Goal: Task Accomplishment & Management: Use online tool/utility

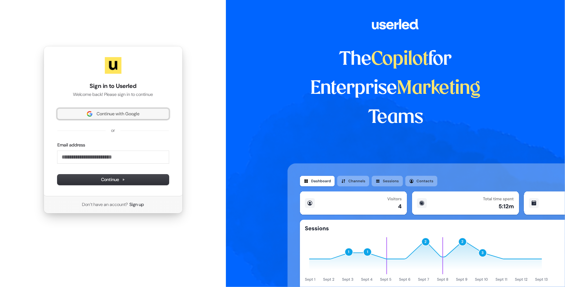
click at [132, 115] on span "Continue with Google" at bounding box center [117, 114] width 43 height 6
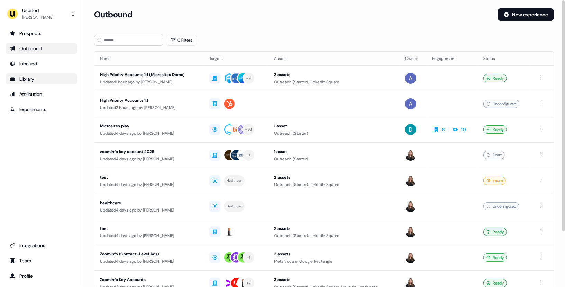
click at [45, 76] on div "Library" at bounding box center [41, 78] width 63 height 7
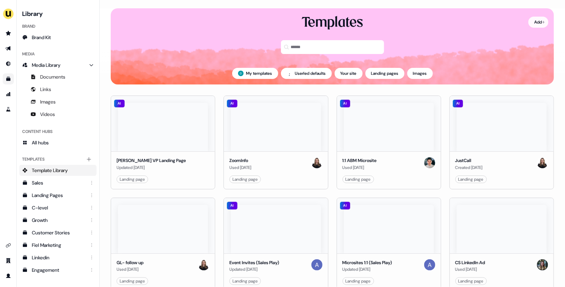
click at [538, 21] on html "For the best experience switch devices to a bigger screen. Go to [DOMAIN_NAME] …" at bounding box center [282, 143] width 565 height 287
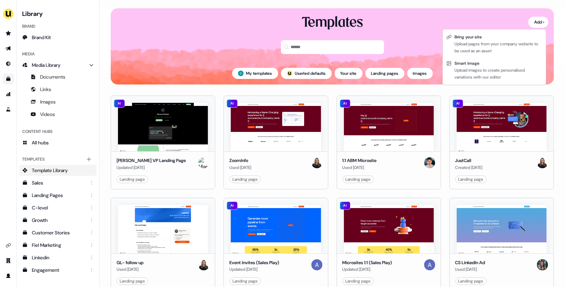
click at [414, 53] on html "For the best experience switch devices to a bigger screen. Go to [DOMAIN_NAME] …" at bounding box center [282, 143] width 565 height 287
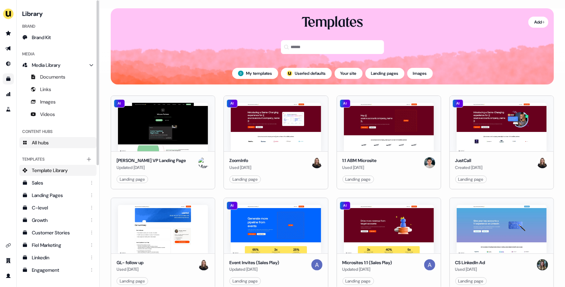
click at [46, 141] on span "All hubs" at bounding box center [40, 142] width 17 height 7
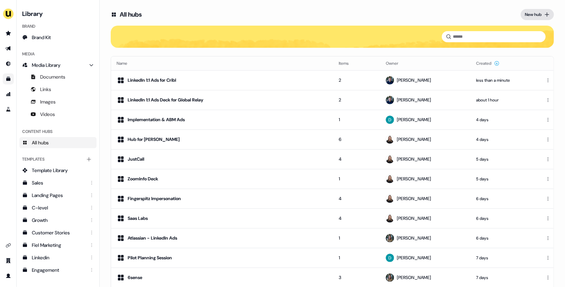
click at [525, 14] on div "New hub" at bounding box center [533, 14] width 17 height 7
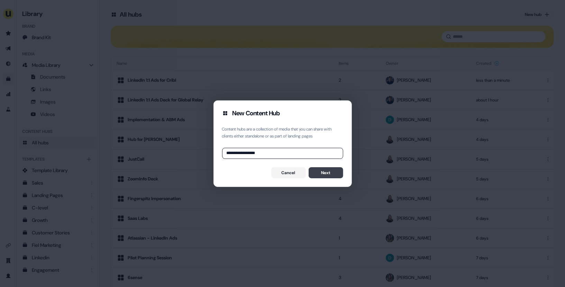
type input "**********"
click at [321, 168] on button "Next" at bounding box center [325, 172] width 35 height 11
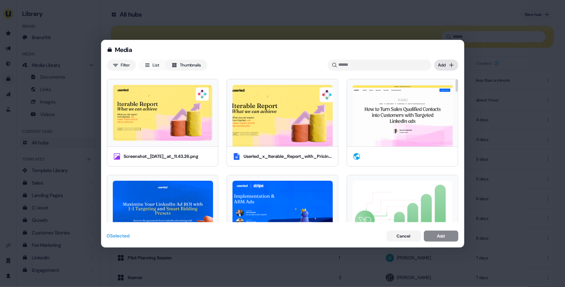
click at [446, 62] on div "Media Filter List Thumbnails Uploaded Add Screenshot_[DATE]_at_11.43.26.png Use…" at bounding box center [282, 143] width 565 height 287
click at [441, 82] on div "Upload files" at bounding box center [436, 78] width 41 height 11
click at [442, 68] on div "Media Filter List Thumbnails Uploaded Add Screenshot_[DATE]_at_11.43.26.png Use…" at bounding box center [282, 143] width 565 height 287
click at [440, 81] on div "Upload files" at bounding box center [436, 78] width 41 height 11
click at [448, 68] on div "Media Filter List Thumbnails Uploaded Add Screenshot_[DATE]_at_11.43.26.png Use…" at bounding box center [282, 143] width 565 height 287
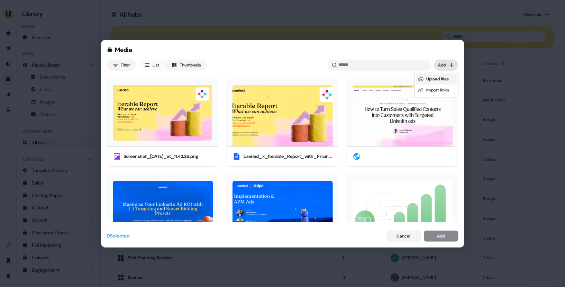
click at [430, 77] on div "Upload files" at bounding box center [436, 78] width 41 height 11
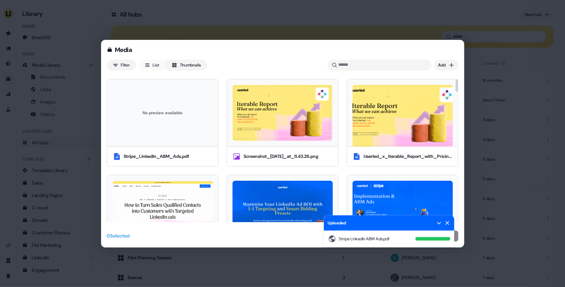
click at [179, 122] on div "No preview available" at bounding box center [163, 113] width 100 height 56
click at [457, 236] on button "Add" at bounding box center [441, 235] width 35 height 11
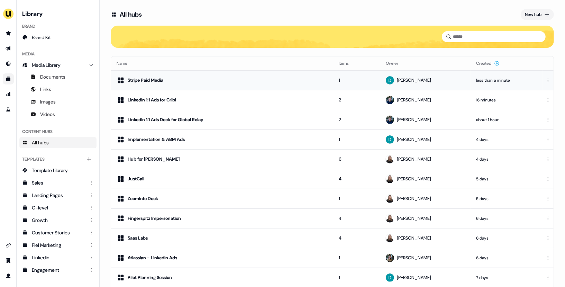
click at [253, 80] on div "Stripe Paid Media" at bounding box center [222, 80] width 211 height 8
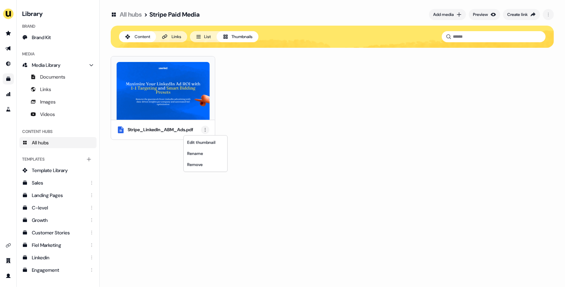
click at [206, 129] on html "For the best experience switch devices to a bigger screen. Go to [DOMAIN_NAME] …" at bounding box center [282, 143] width 565 height 287
click at [203, 152] on div "Rename" at bounding box center [205, 153] width 41 height 11
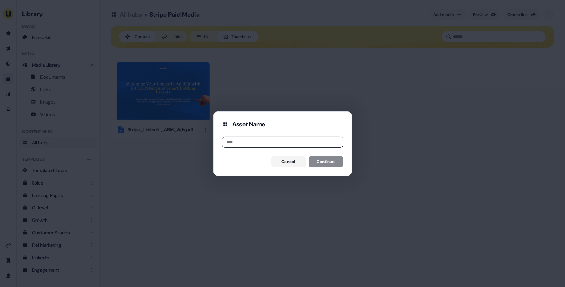
type input "*"
type input "**********"
click at [335, 159] on button "Continue" at bounding box center [325, 161] width 35 height 11
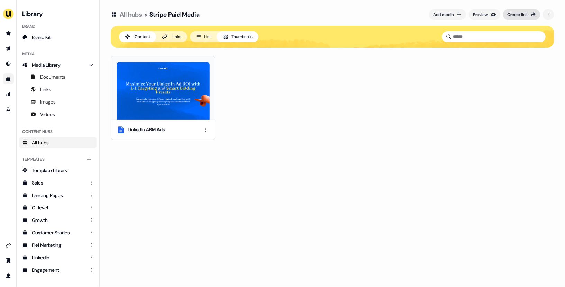
click at [525, 12] on div "Create link" at bounding box center [517, 14] width 20 height 7
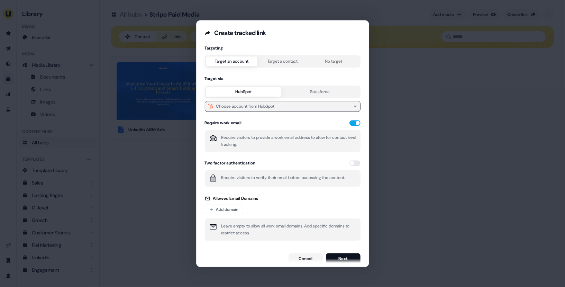
click at [264, 108] on div "Choose account from HubSpot" at bounding box center [245, 106] width 58 height 7
type input "******"
click at [257, 139] on div "Stripe Load more..." at bounding box center [281, 133] width 153 height 14
click at [258, 133] on div "Stripe" at bounding box center [281, 133] width 150 height 11
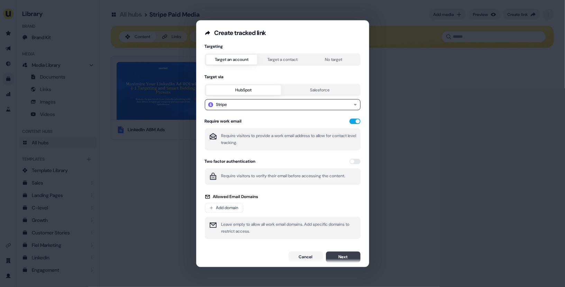
click at [346, 253] on button "Next" at bounding box center [343, 256] width 35 height 11
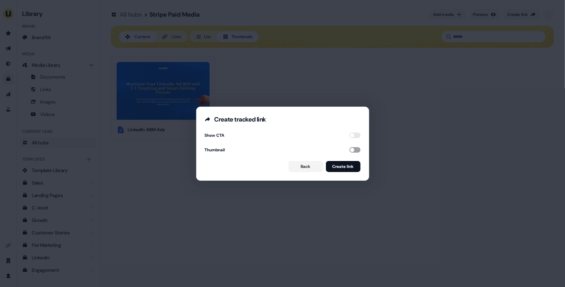
click at [351, 148] on button "button" at bounding box center [354, 150] width 11 height 6
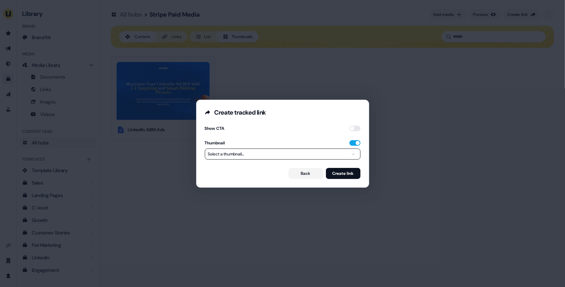
click at [326, 154] on button "Select a thumbnail..." at bounding box center [283, 153] width 156 height 11
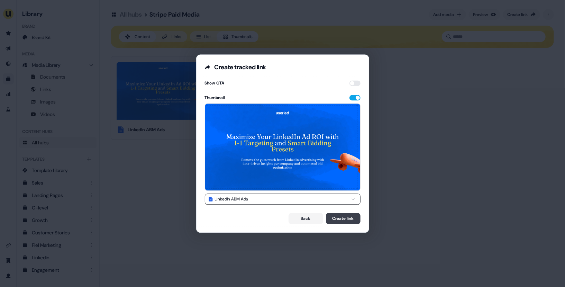
click at [344, 216] on button "Create link" at bounding box center [343, 218] width 35 height 11
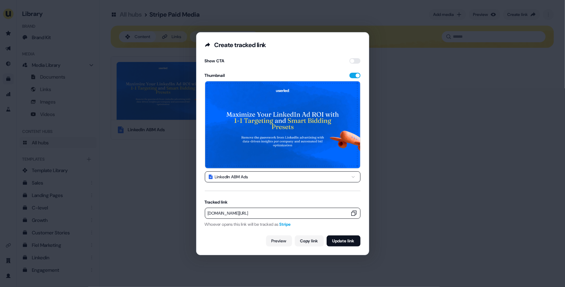
click at [352, 213] on icon "button" at bounding box center [353, 213] width 7 height 7
